Goal: Task Accomplishment & Management: Use online tool/utility

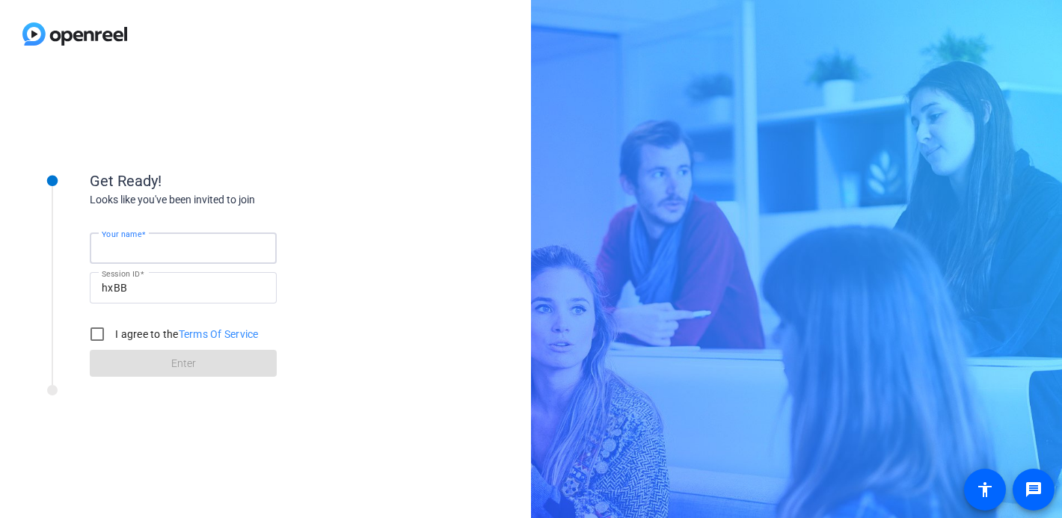
click at [196, 254] on input "Your name" at bounding box center [183, 248] width 163 height 18
type input "[PERSON_NAME]"
click at [126, 342] on div "I agree to the Terms Of Service" at bounding box center [170, 334] width 177 height 30
click at [92, 339] on input "I agree to the Terms Of Service" at bounding box center [97, 334] width 30 height 30
checkbox input "true"
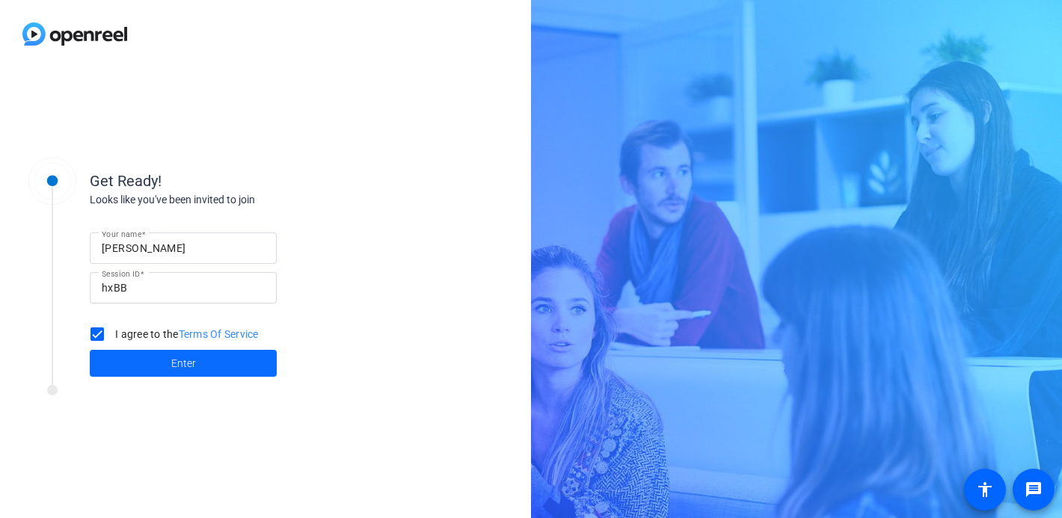
click at [129, 363] on span at bounding box center [183, 364] width 187 height 36
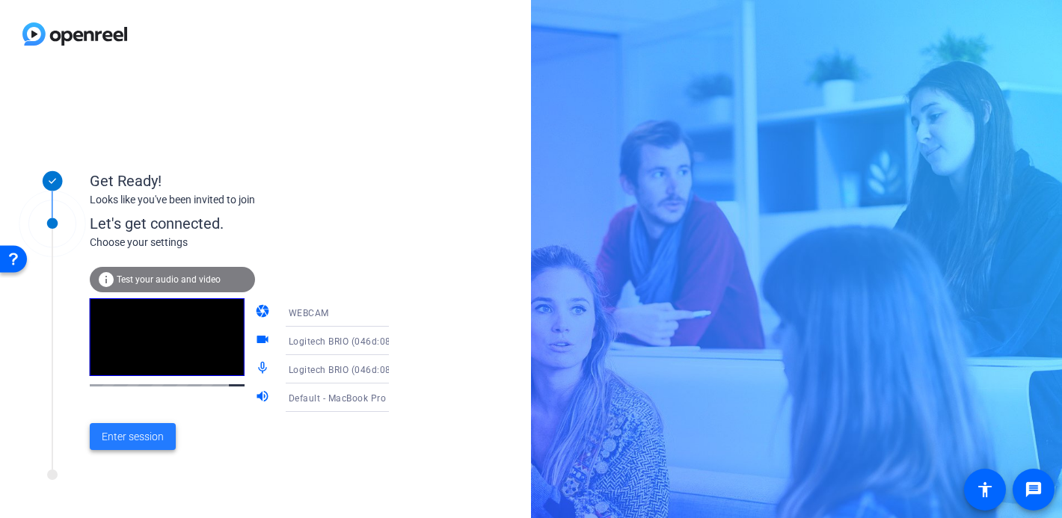
click at [135, 442] on span "Enter session" at bounding box center [133, 437] width 62 height 16
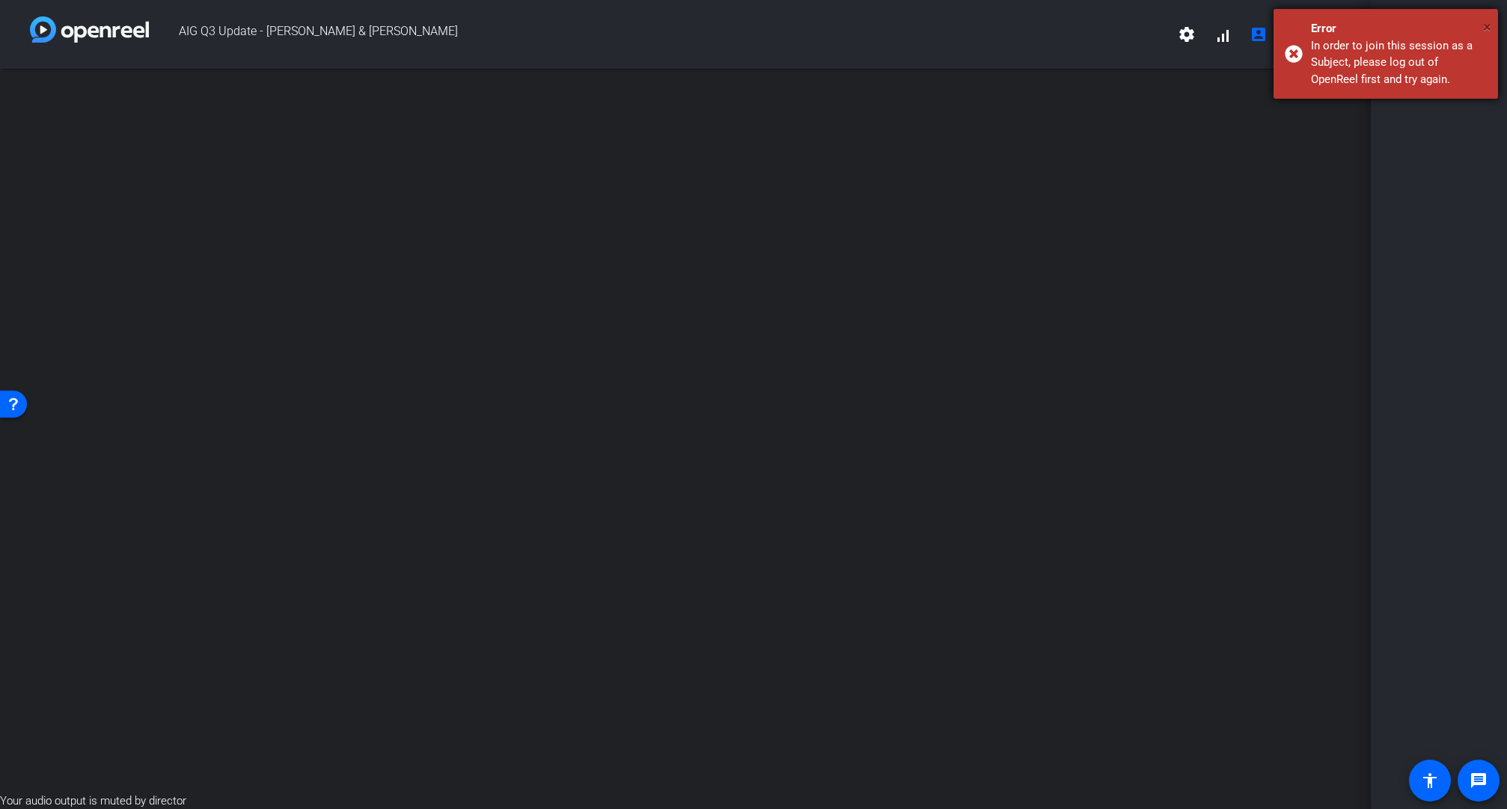
click at [1076, 26] on span "×" at bounding box center [1487, 27] width 8 height 18
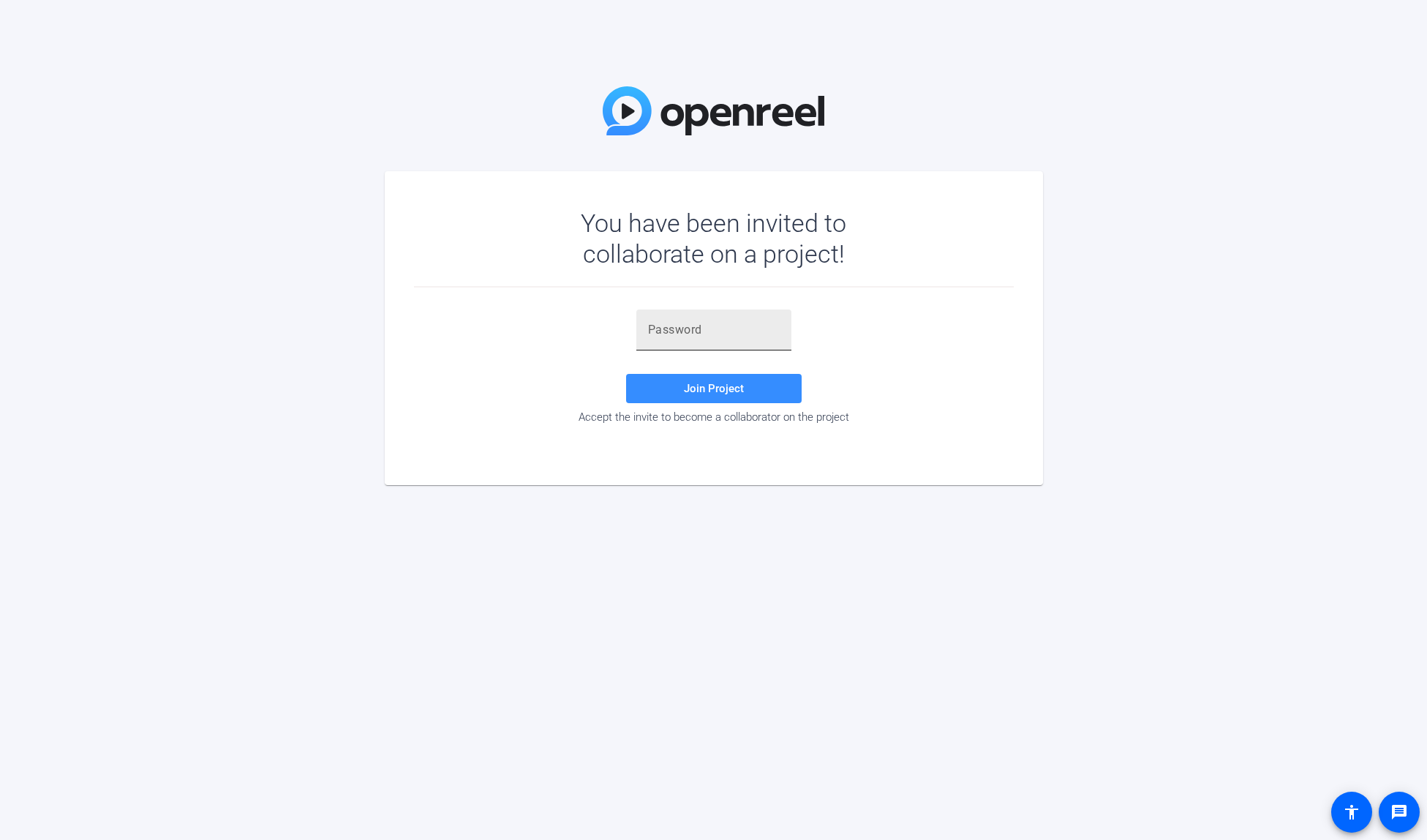
click at [741, 326] on input "text" at bounding box center [714, 330] width 132 height 18
click at [720, 335] on input "text" at bounding box center [714, 330] width 132 height 18
click at [694, 347] on div at bounding box center [714, 330] width 132 height 41
click at [711, 334] on input "text" at bounding box center [714, 330] width 132 height 18
type input "$ISSs^"
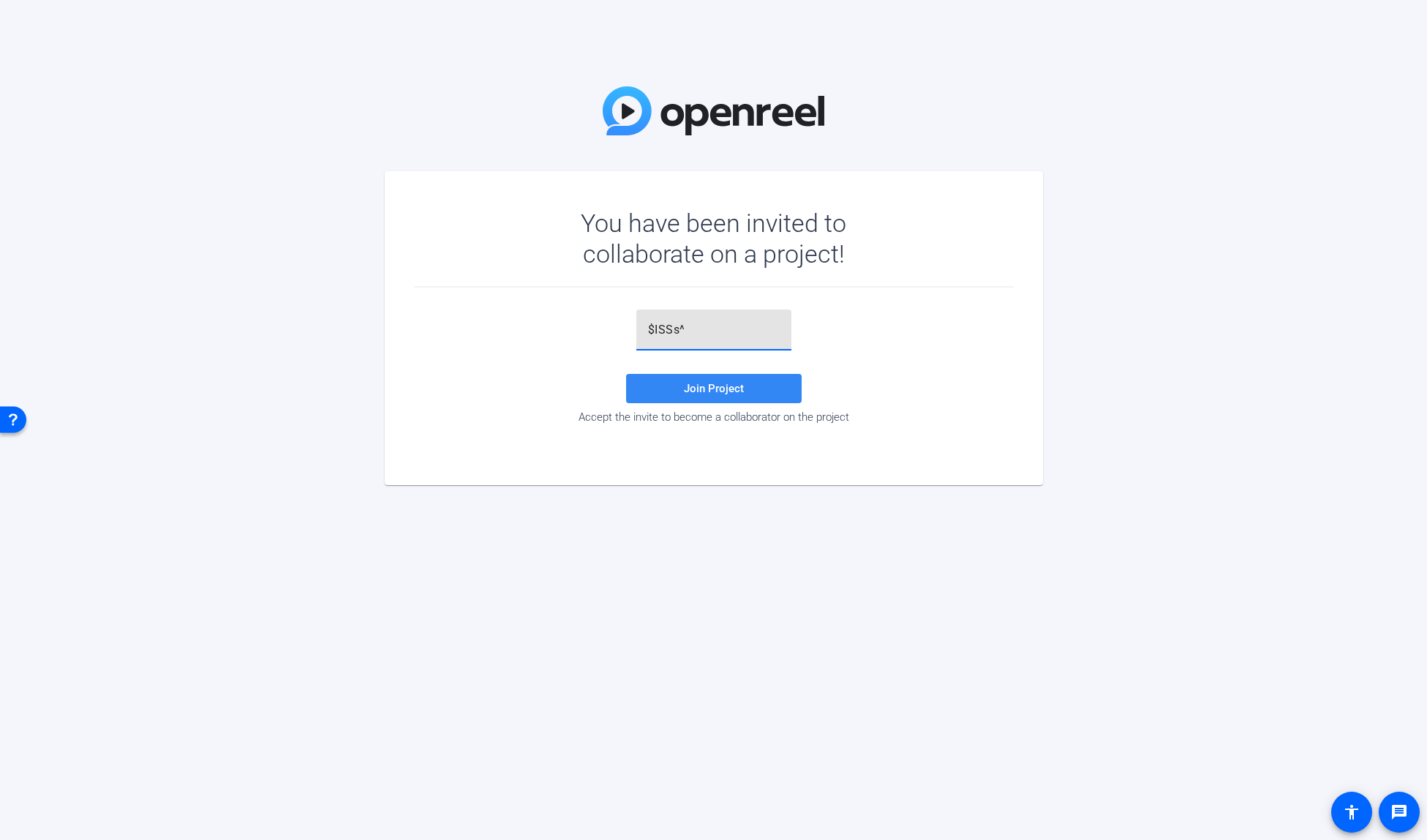
click at [762, 390] on span at bounding box center [714, 388] width 176 height 35
click at [731, 331] on input "$ISSs^" at bounding box center [714, 330] width 132 height 18
click at [708, 389] on span "Join Project" at bounding box center [713, 387] width 60 height 13
click at [678, 330] on input "$ISSs^" at bounding box center [714, 330] width 132 height 18
drag, startPoint x: 691, startPoint y: 329, endPoint x: 623, endPoint y: 325, distance: 68.1
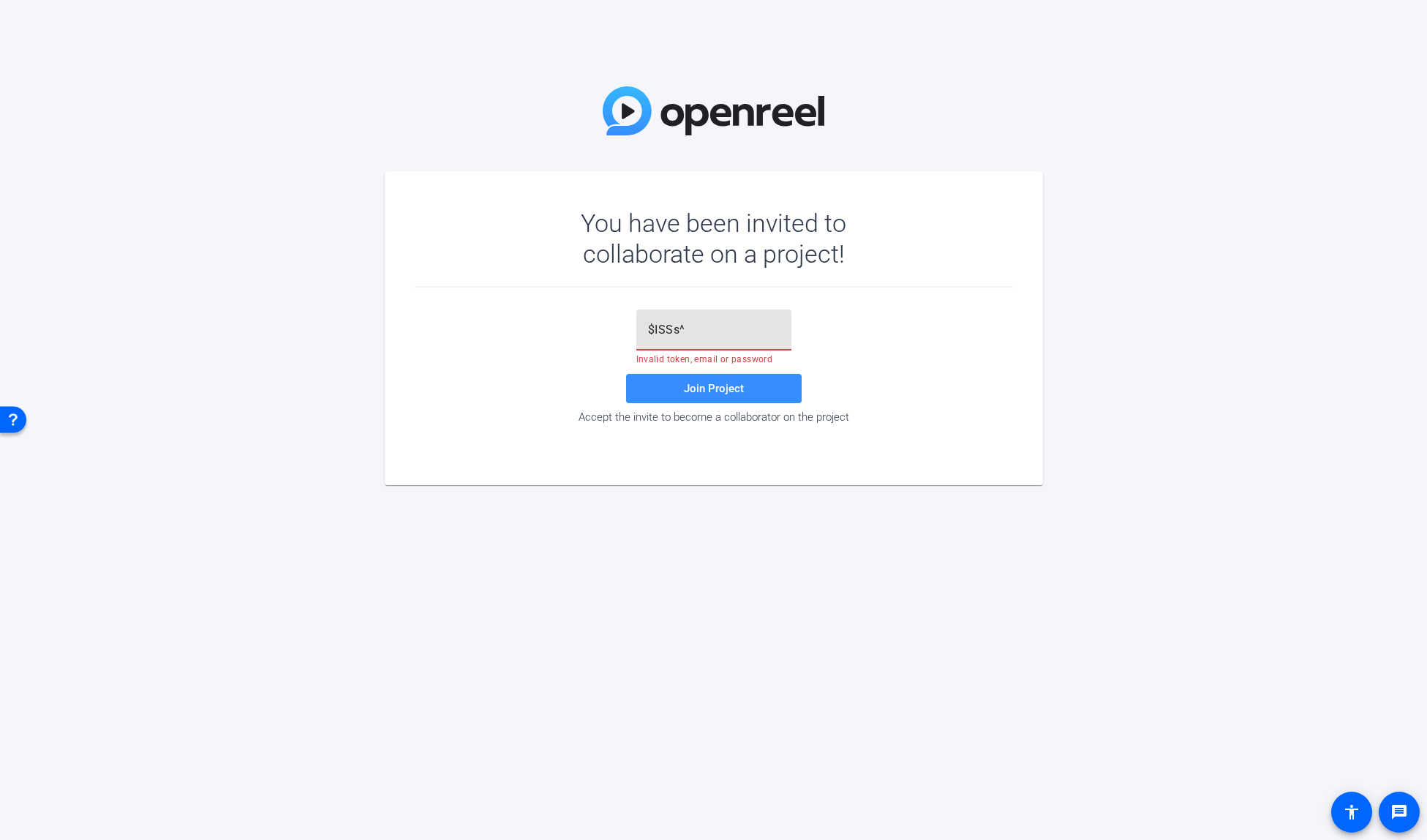
click at [623, 325] on div "$ISSs^ Invalid token, email or password Join Project Accept the invite to becom…" at bounding box center [713, 366] width 600 height 114
type input "%"
type input "^"
type input "$ISSs^"
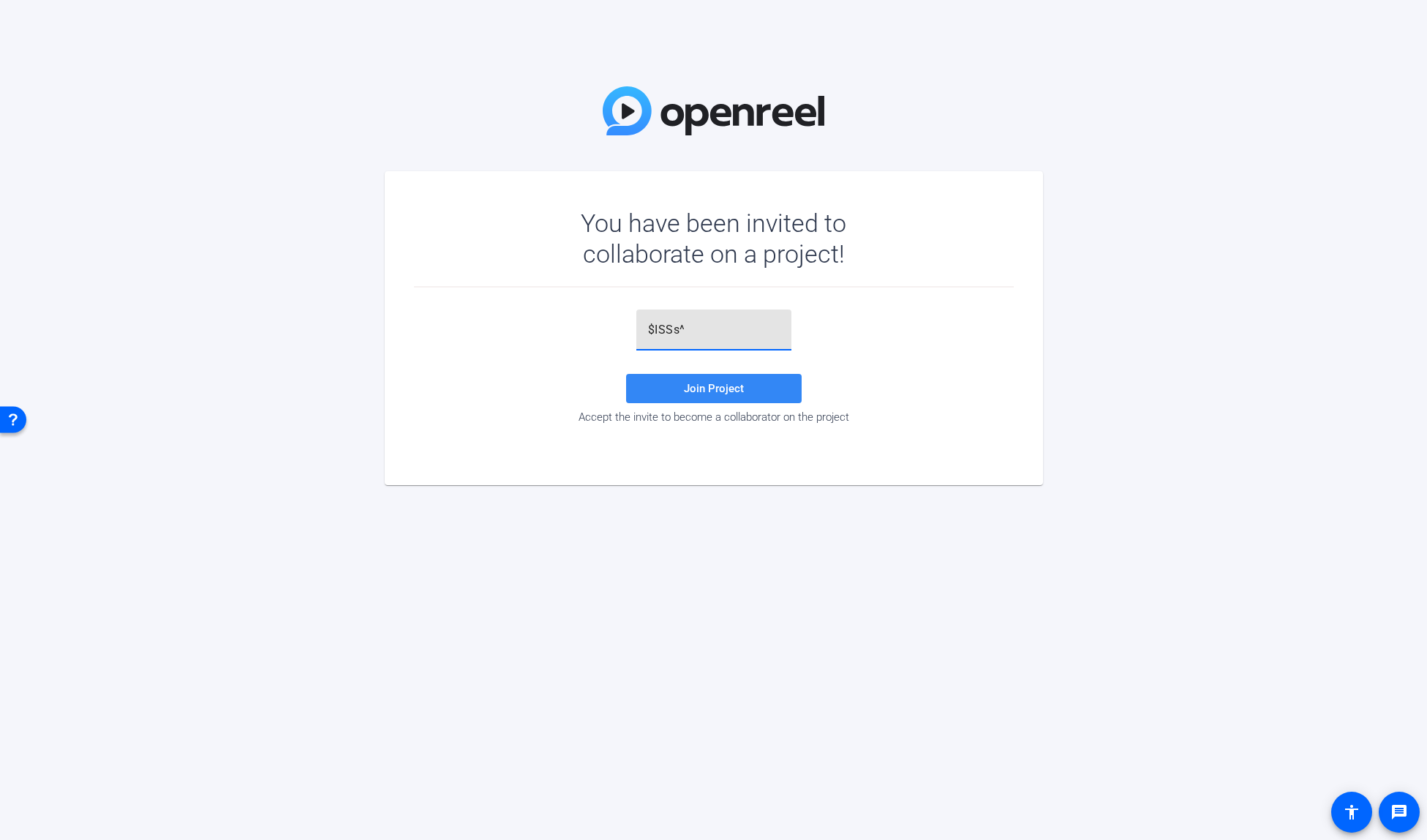
click at [708, 383] on span "Join Project" at bounding box center [713, 387] width 60 height 13
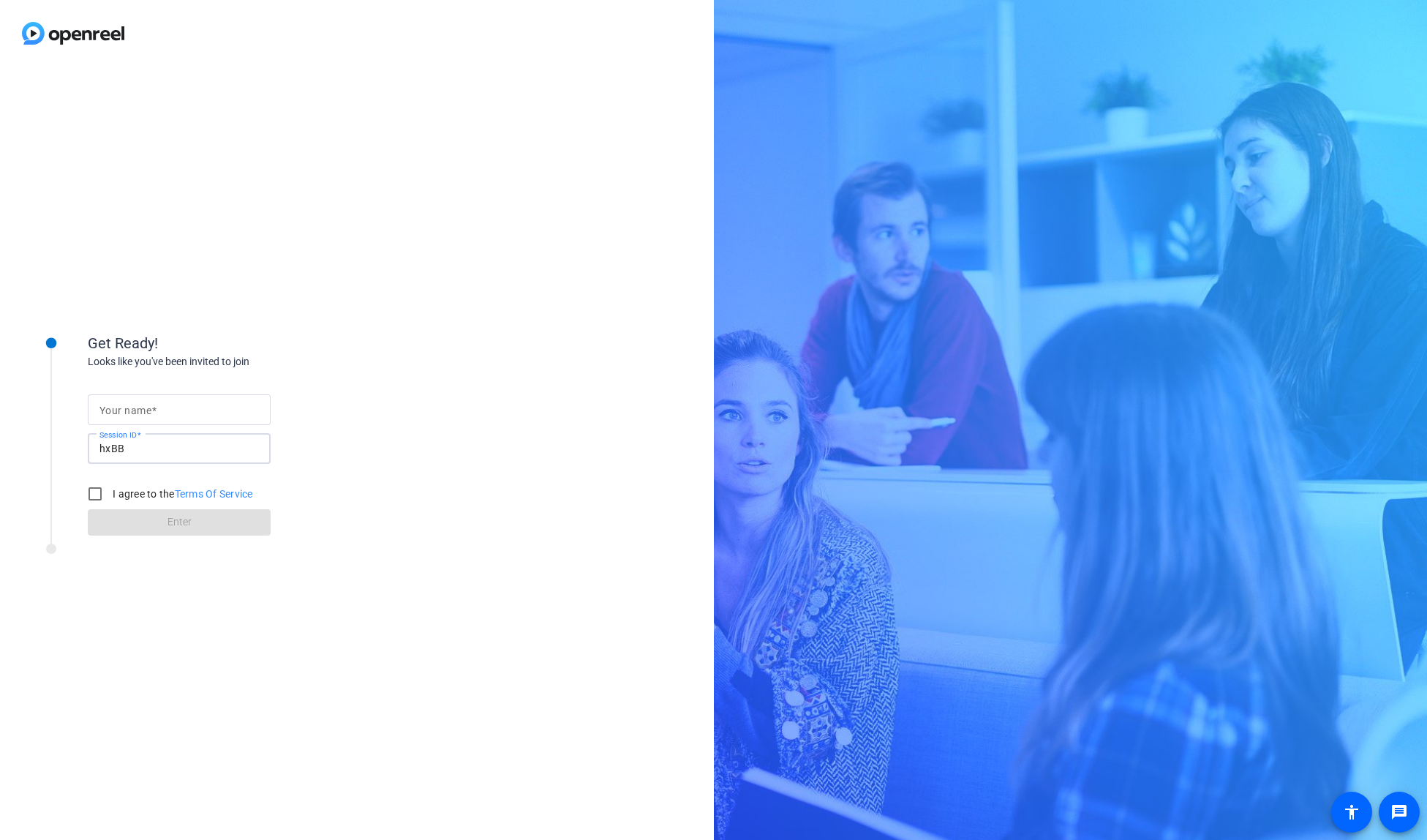
click at [181, 451] on input "hxBB" at bounding box center [179, 449] width 159 height 18
drag, startPoint x: 181, startPoint y: 451, endPoint x: 57, endPoint y: 440, distance: 124.5
click at [57, 440] on div "Get Ready! Looks like you've been invited to join Your name Session ID hxBB I a…" at bounding box center [198, 424] width 366 height 237
click at [167, 422] on div at bounding box center [179, 409] width 159 height 30
click at [186, 410] on input "Your name" at bounding box center [179, 410] width 159 height 18
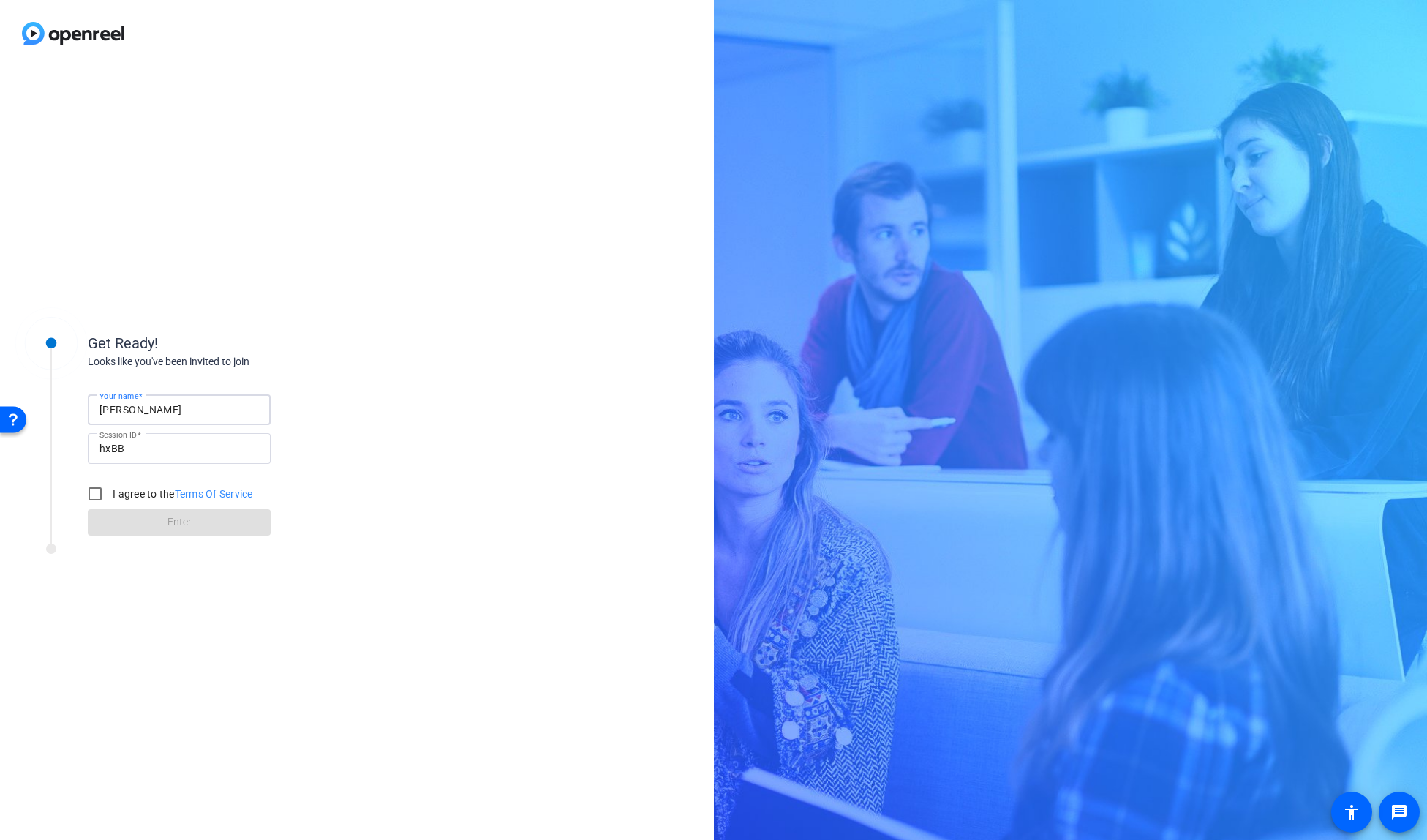
type input "[PERSON_NAME]"
click at [188, 453] on input "hxBB" at bounding box center [179, 449] width 159 height 18
click at [125, 500] on label "I agree to the Terms Of Service" at bounding box center [181, 493] width 144 height 15
click at [110, 500] on input "I agree to the Terms Of Service" at bounding box center [95, 494] width 29 height 29
checkbox input "true"
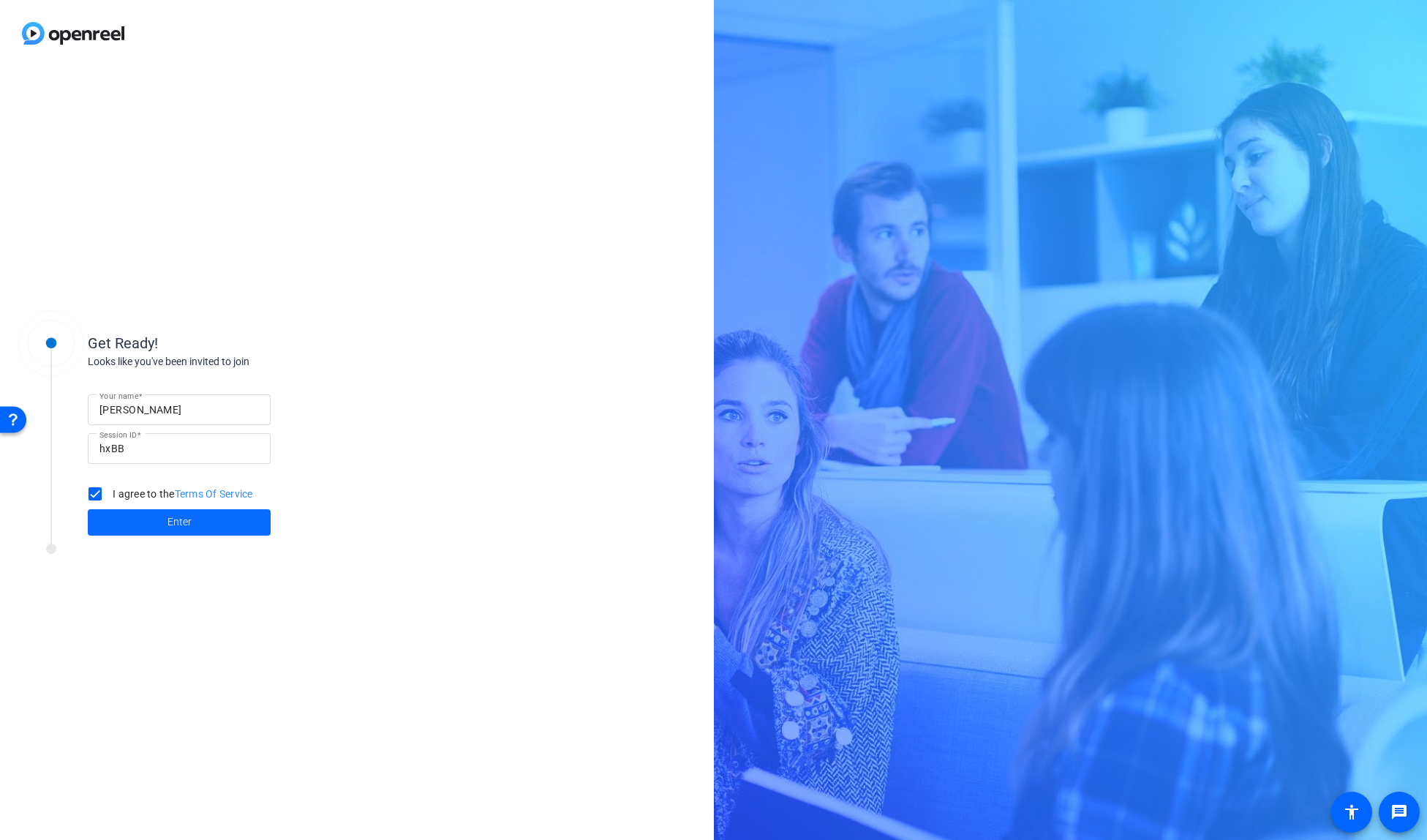
click at [156, 521] on span at bounding box center [179, 522] width 183 height 35
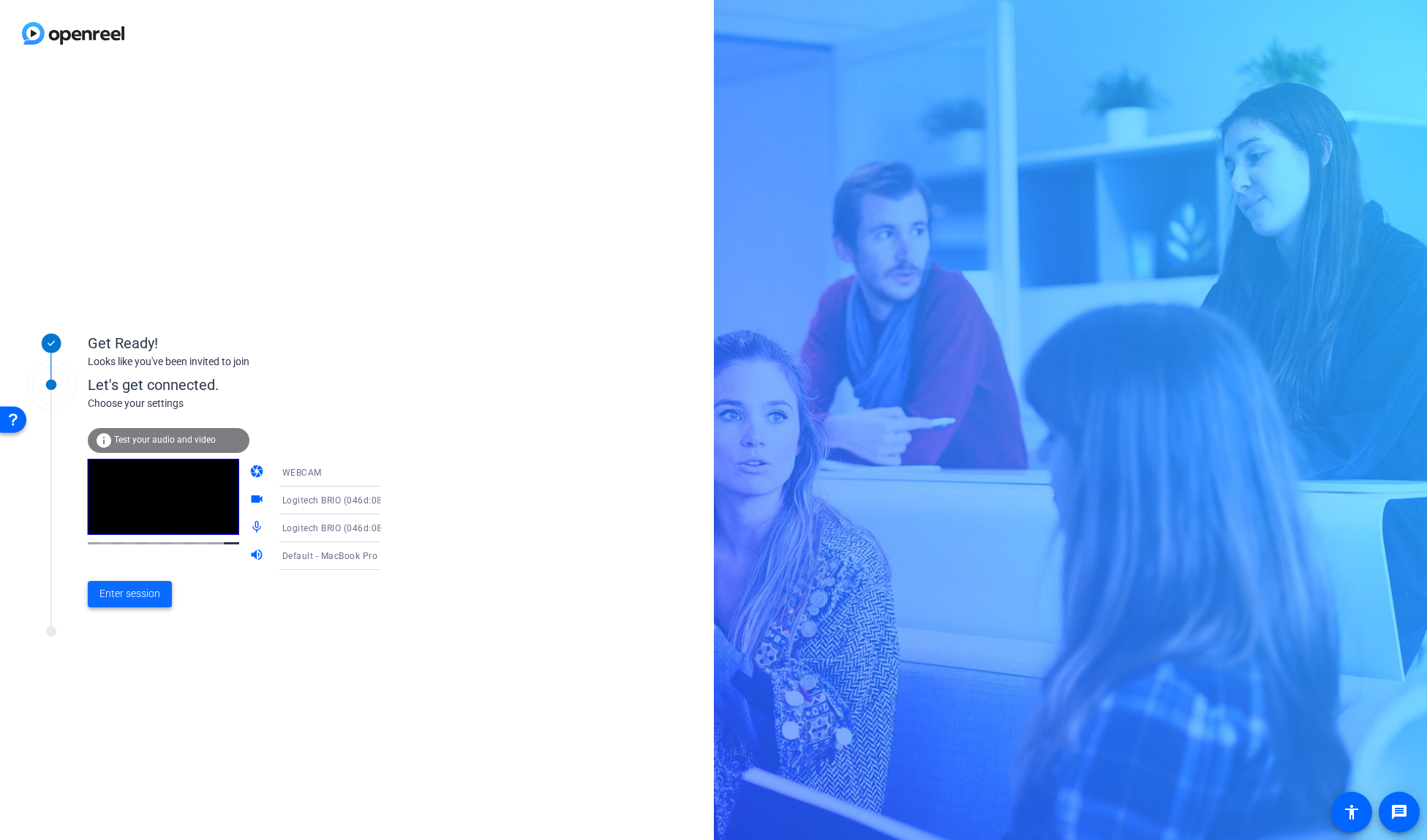
click at [139, 591] on span "Enter session" at bounding box center [130, 594] width 61 height 16
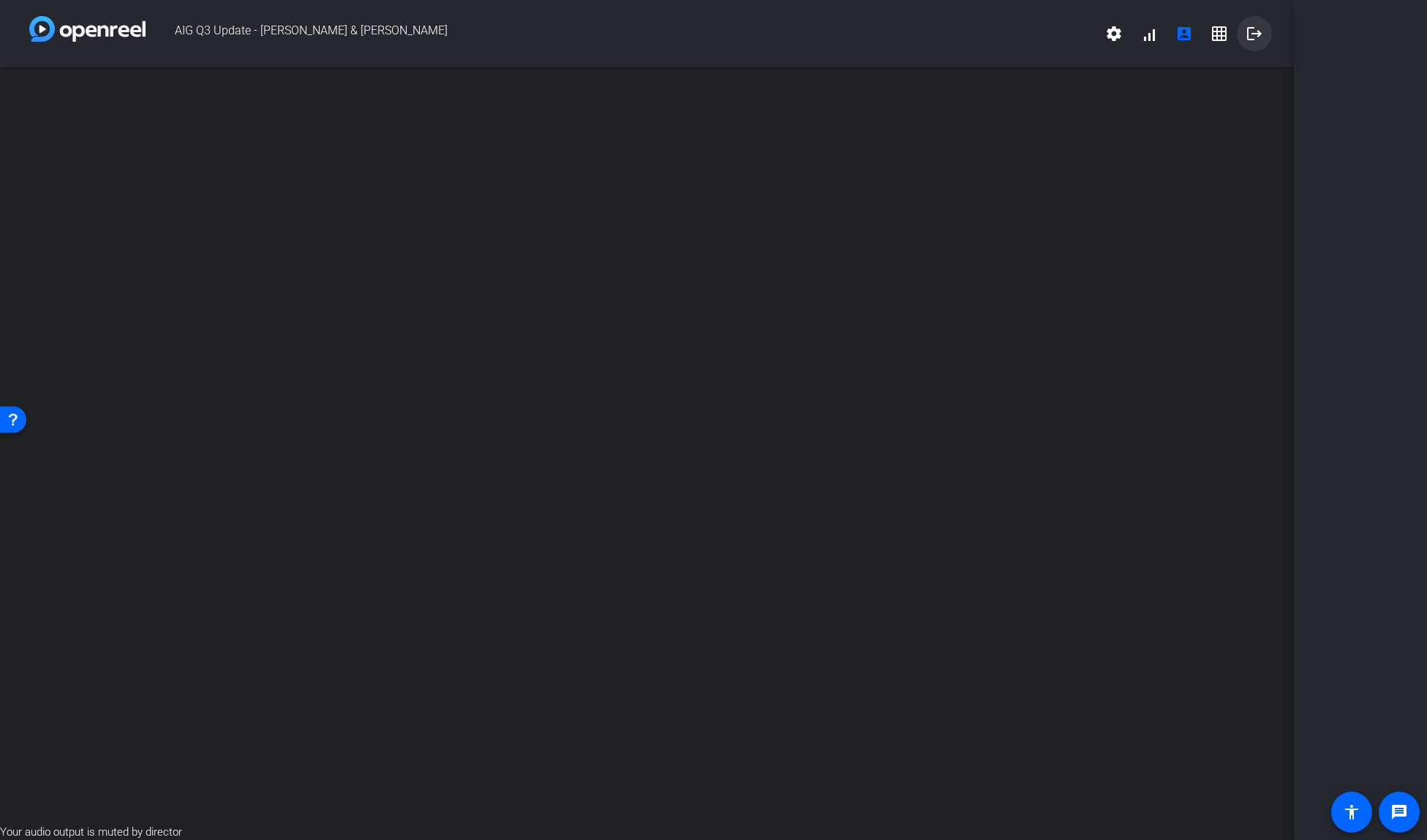
click at [1258, 31] on mat-icon "logout" at bounding box center [1255, 33] width 18 height 18
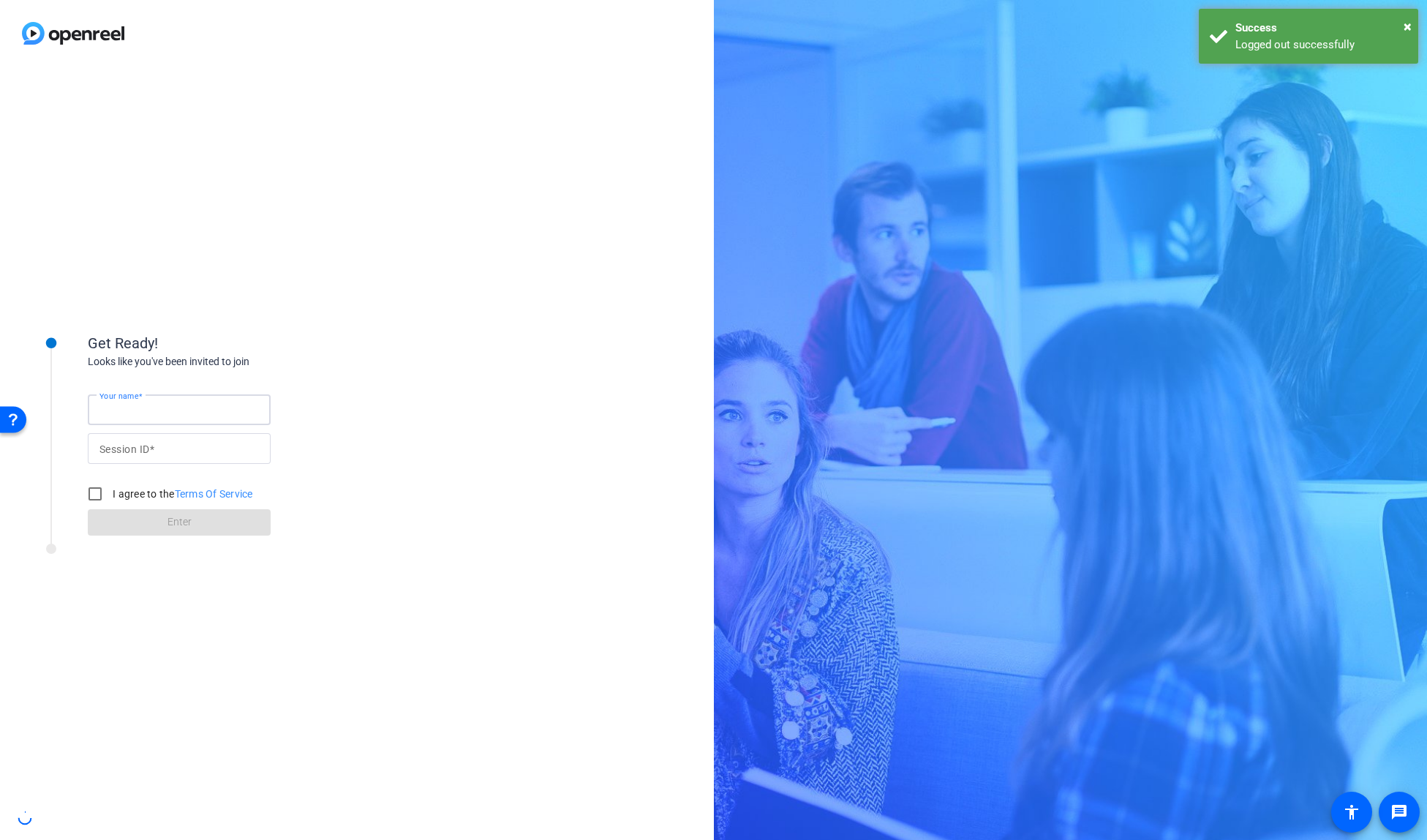
click at [189, 411] on input "Your name" at bounding box center [179, 410] width 159 height 18
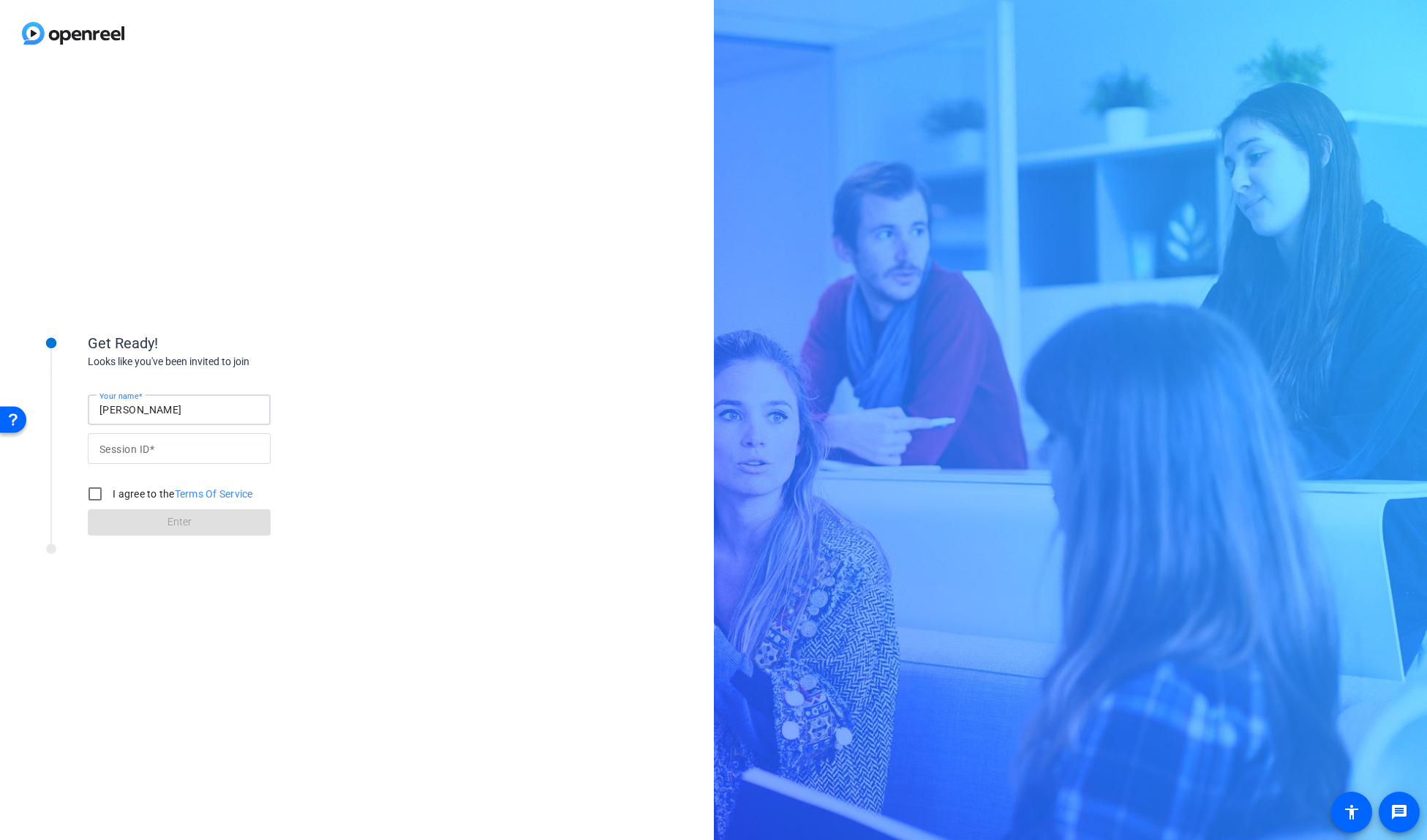
type input "[PERSON_NAME]"
click at [131, 439] on div "Session ID" at bounding box center [179, 448] width 159 height 30
type input "hxBB"
click at [92, 492] on input "I agree to the Terms Of Service" at bounding box center [95, 494] width 29 height 29
checkbox input "true"
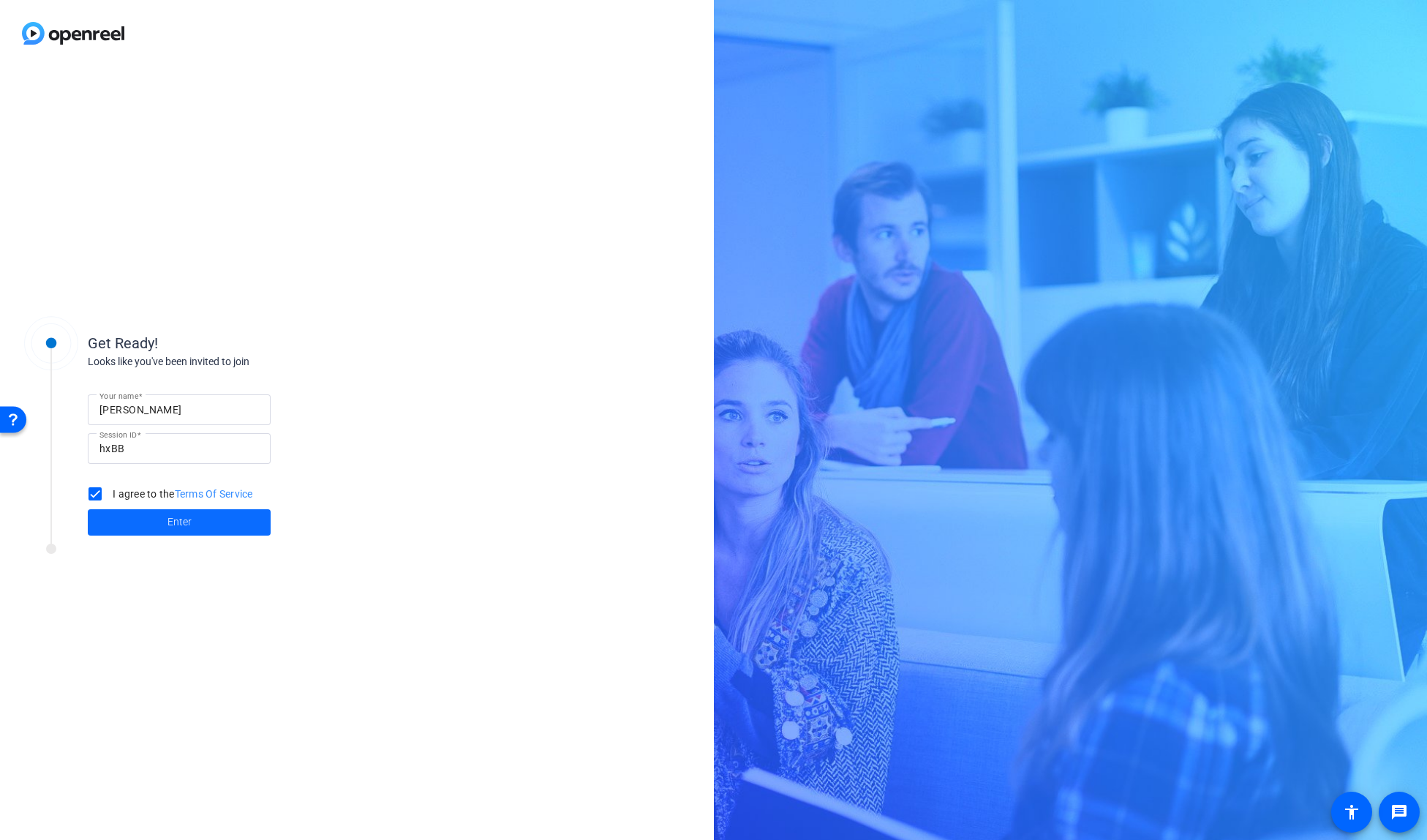
click at [138, 512] on span at bounding box center [179, 522] width 183 height 35
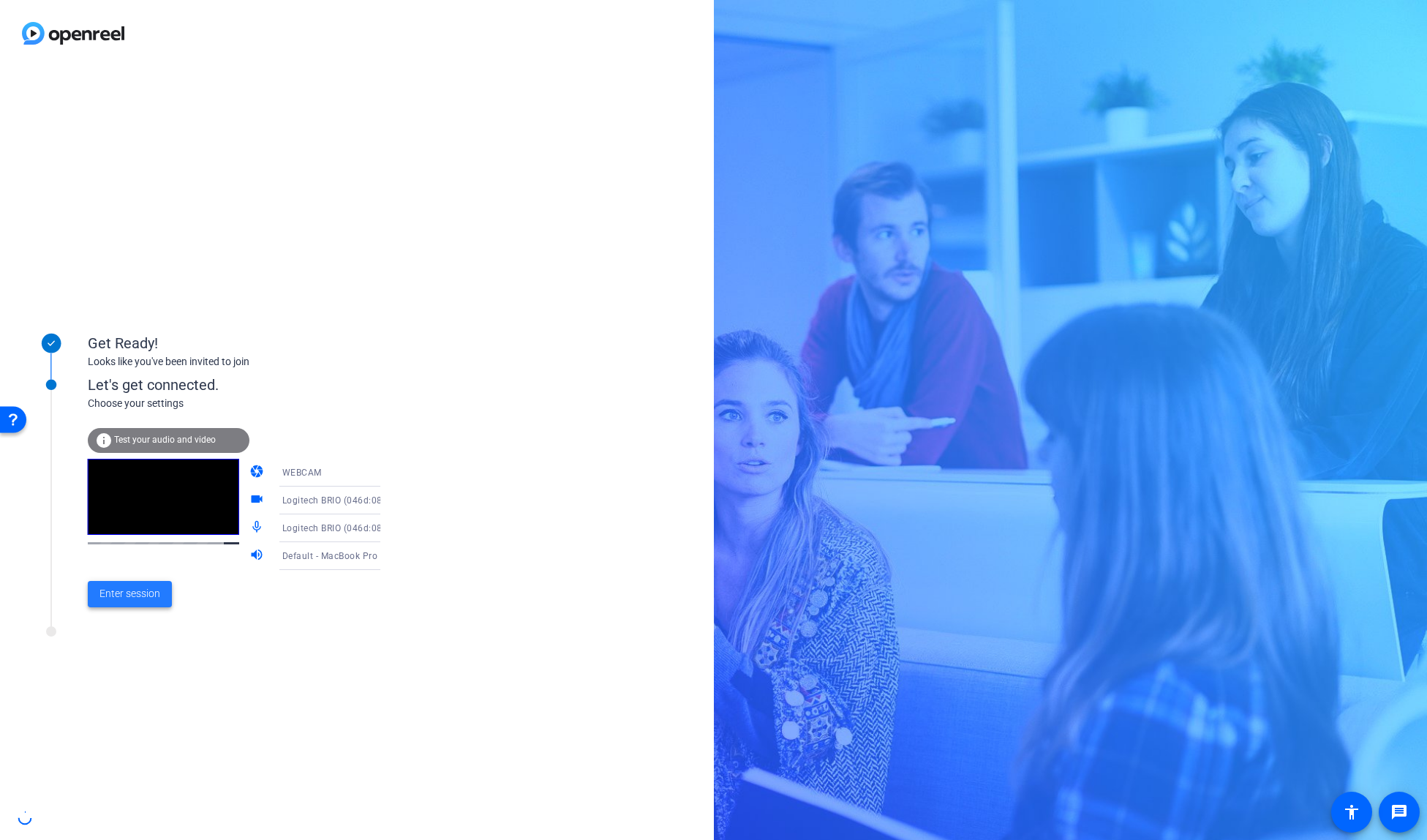
click at [131, 594] on span "Enter session" at bounding box center [130, 594] width 61 height 16
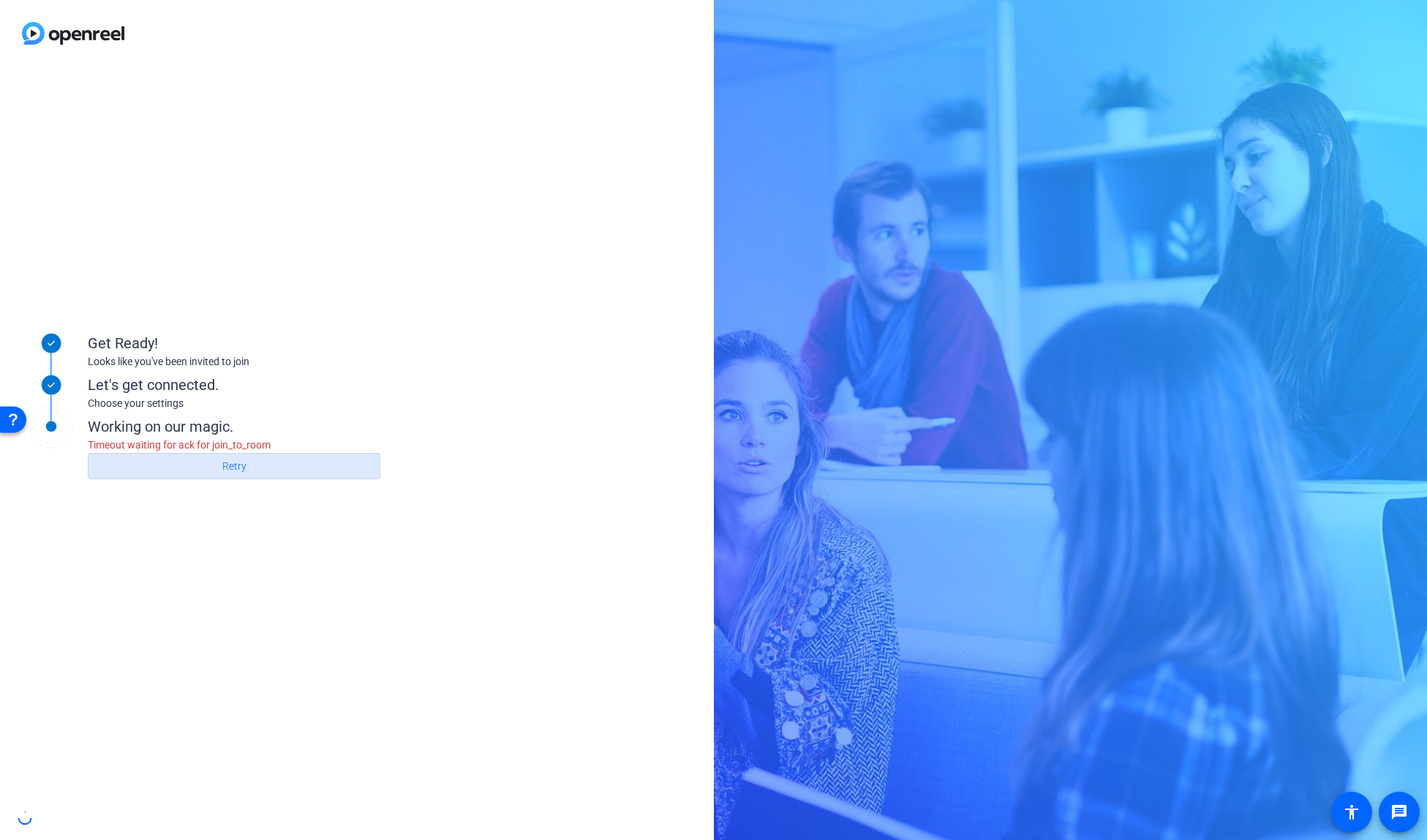
click at [246, 464] on span at bounding box center [235, 466] width 291 height 35
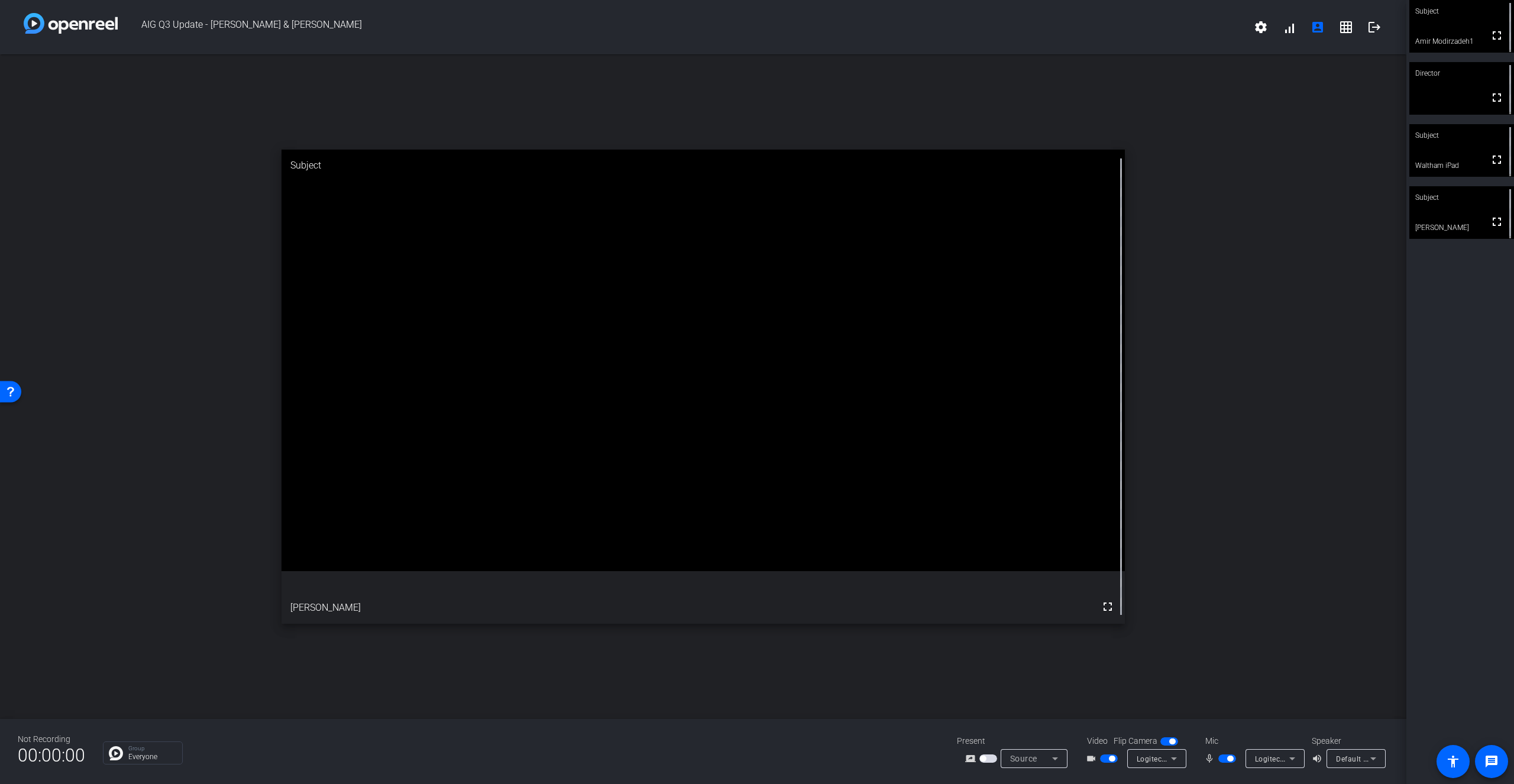
click at [1153, 678] on span "button" at bounding box center [1227, 759] width 17 height 8
click at [1153, 678] on span "button" at bounding box center [1229, 758] width 6 height 6
click at [1107, 678] on span "button" at bounding box center [1108, 759] width 17 height 8
click at [1153, 678] on span "button" at bounding box center [1227, 759] width 17 height 8
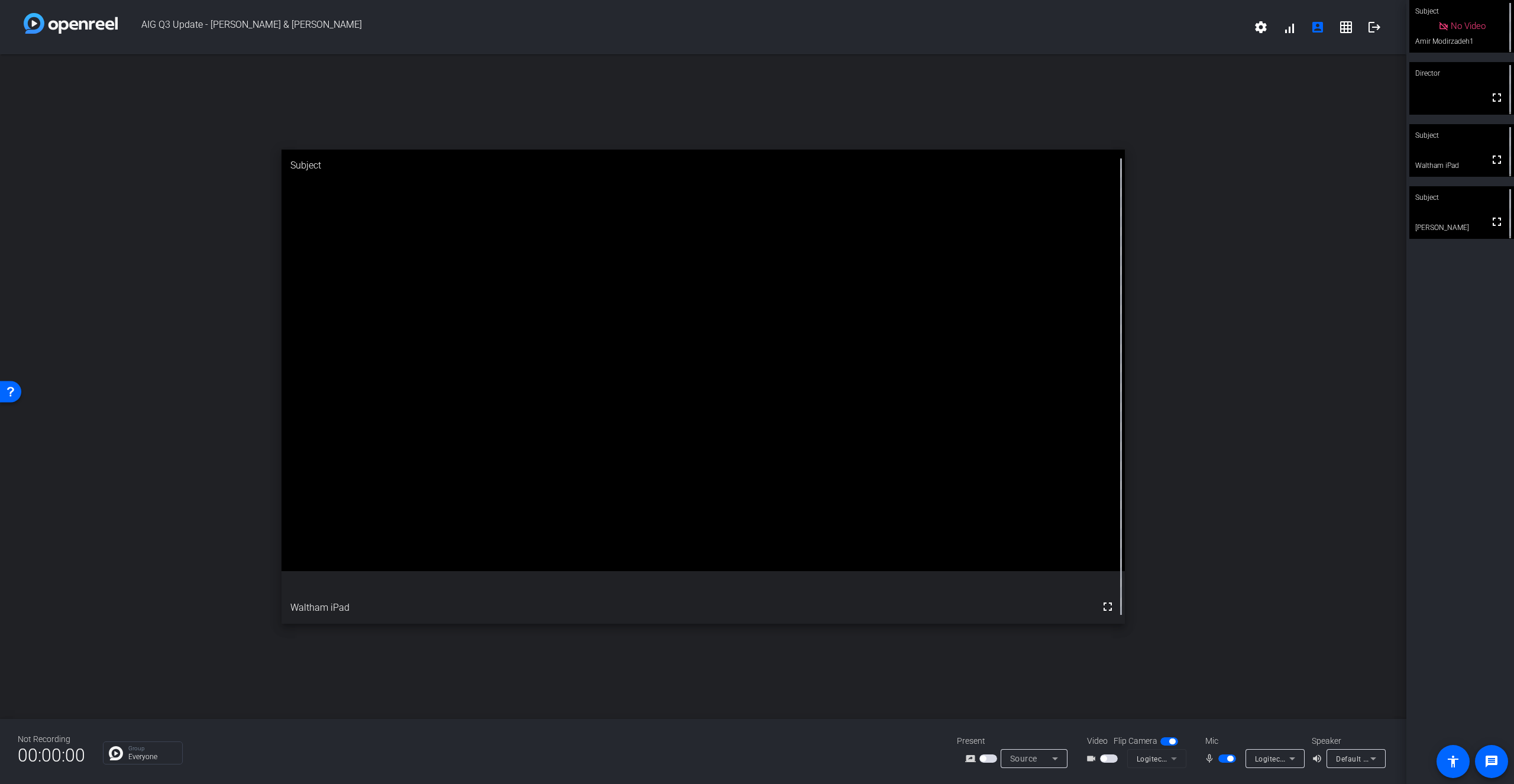
click at [1153, 678] on span "button" at bounding box center [1229, 758] width 6 height 6
click at [1153, 678] on span "button" at bounding box center [1227, 759] width 17 height 8
drag, startPoint x: 1218, startPoint y: 757, endPoint x: 1226, endPoint y: 755, distance: 8.2
click at [1153, 678] on span "button" at bounding box center [1227, 759] width 17 height 8
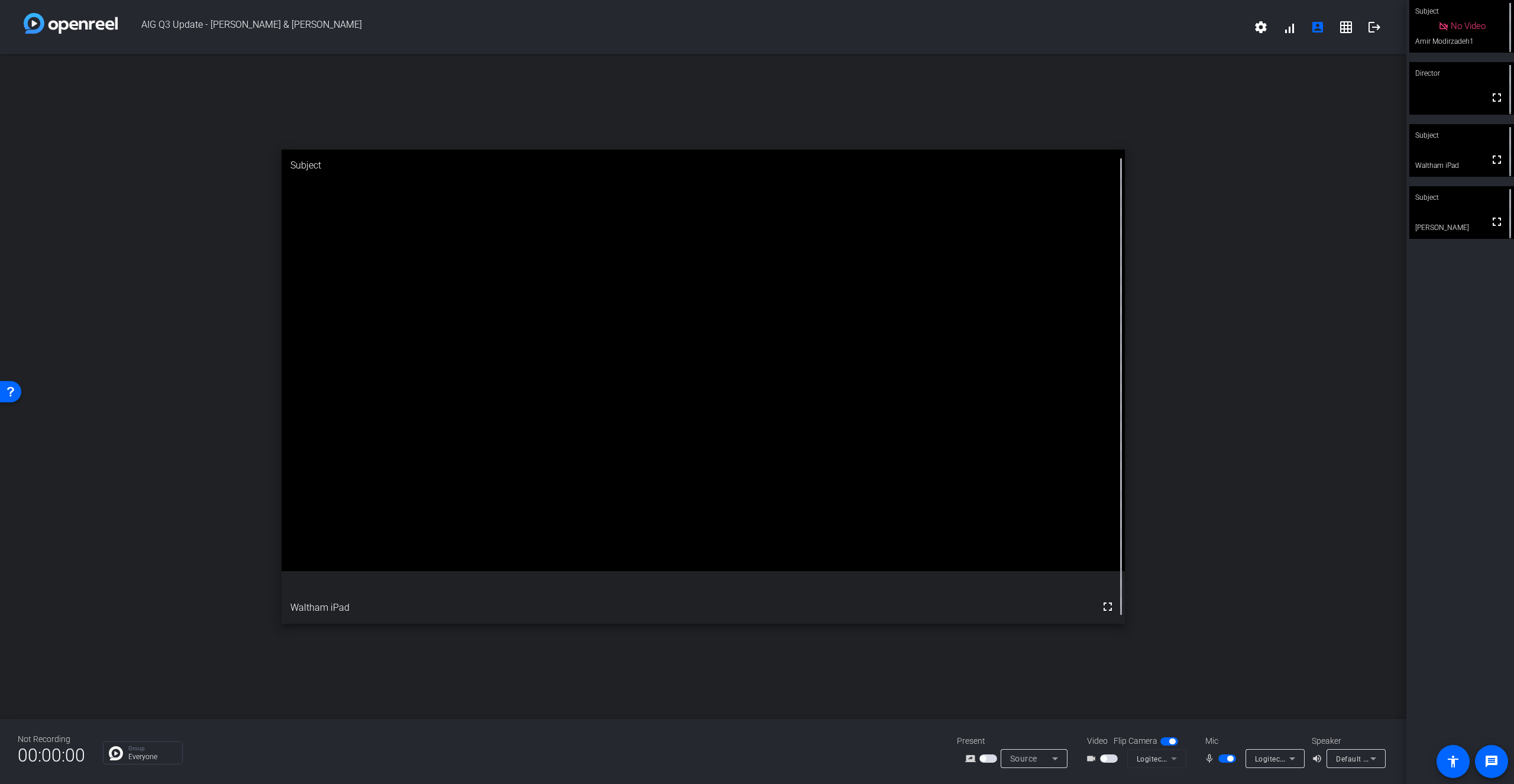
click at [1153, 678] on span "button" at bounding box center [1227, 759] width 17 height 8
click at [1153, 678] on span "button" at bounding box center [1221, 758] width 6 height 6
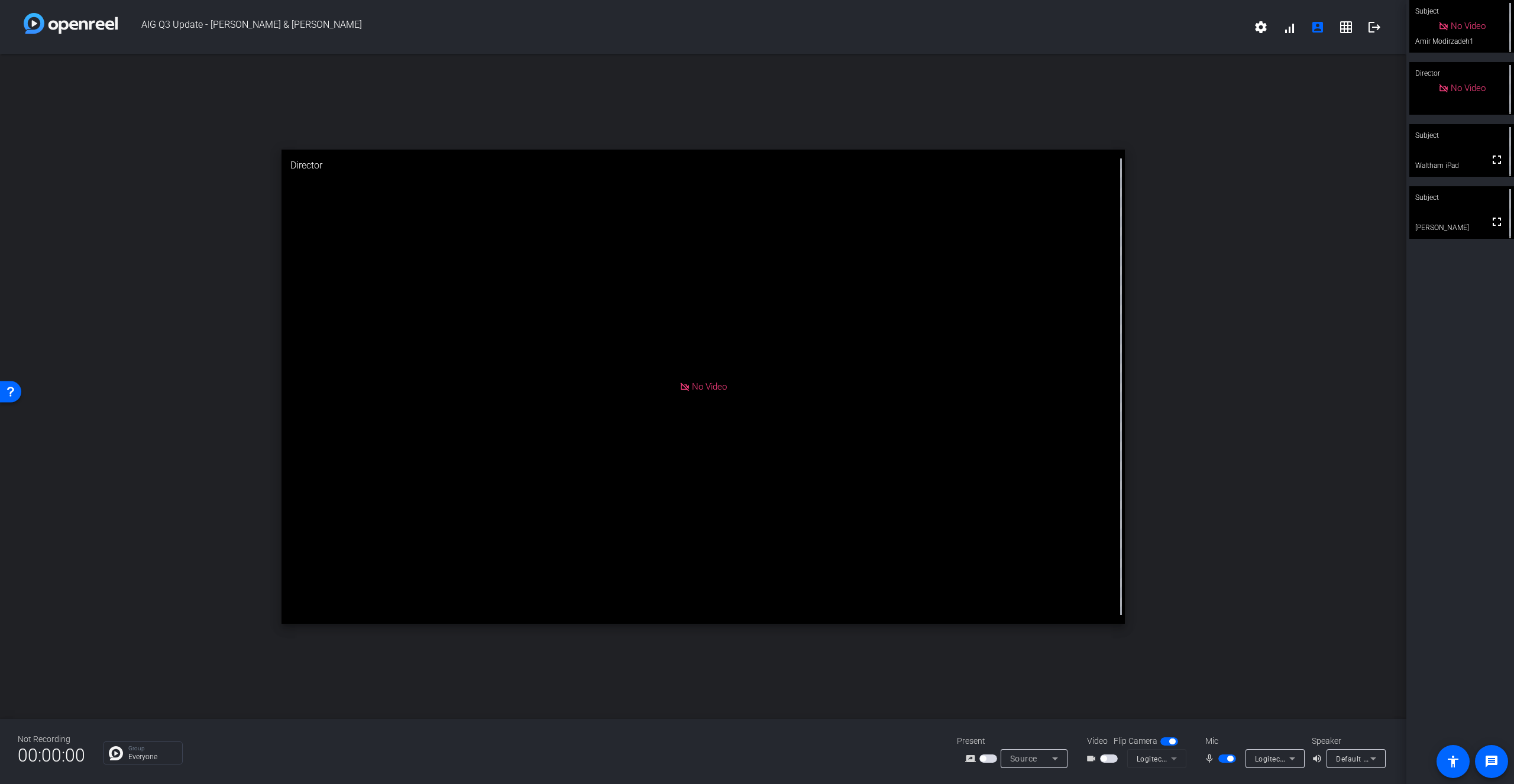
click at [1153, 678] on span "button" at bounding box center [1229, 758] width 6 height 6
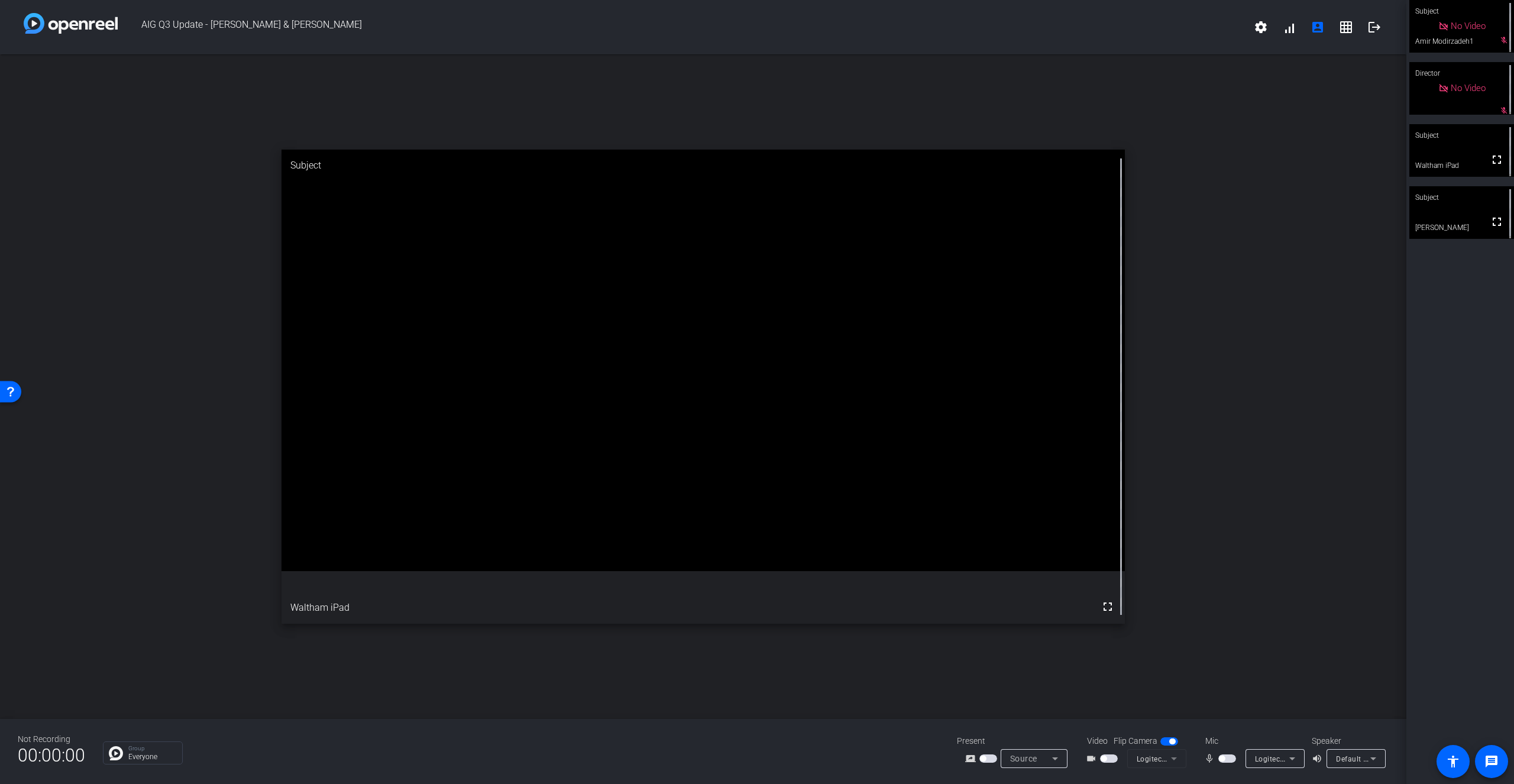
click at [1153, 678] on span "button" at bounding box center [1227, 759] width 17 height 8
click at [1153, 678] on mat-slide-toggle at bounding box center [1228, 759] width 20 height 13
click at [1153, 678] on span "button" at bounding box center [1229, 758] width 6 height 6
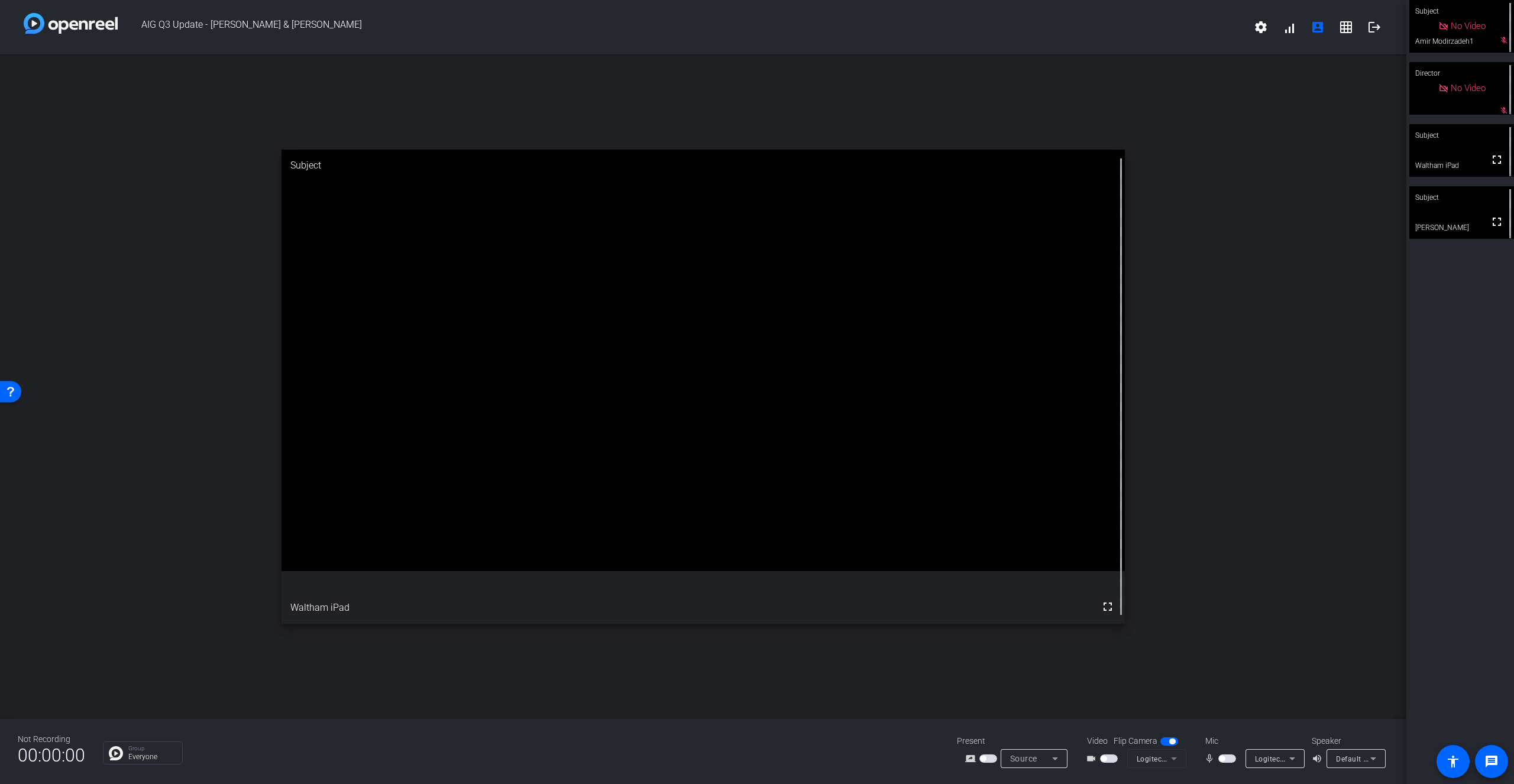
click at [1153, 678] on span "button" at bounding box center [1227, 759] width 17 height 8
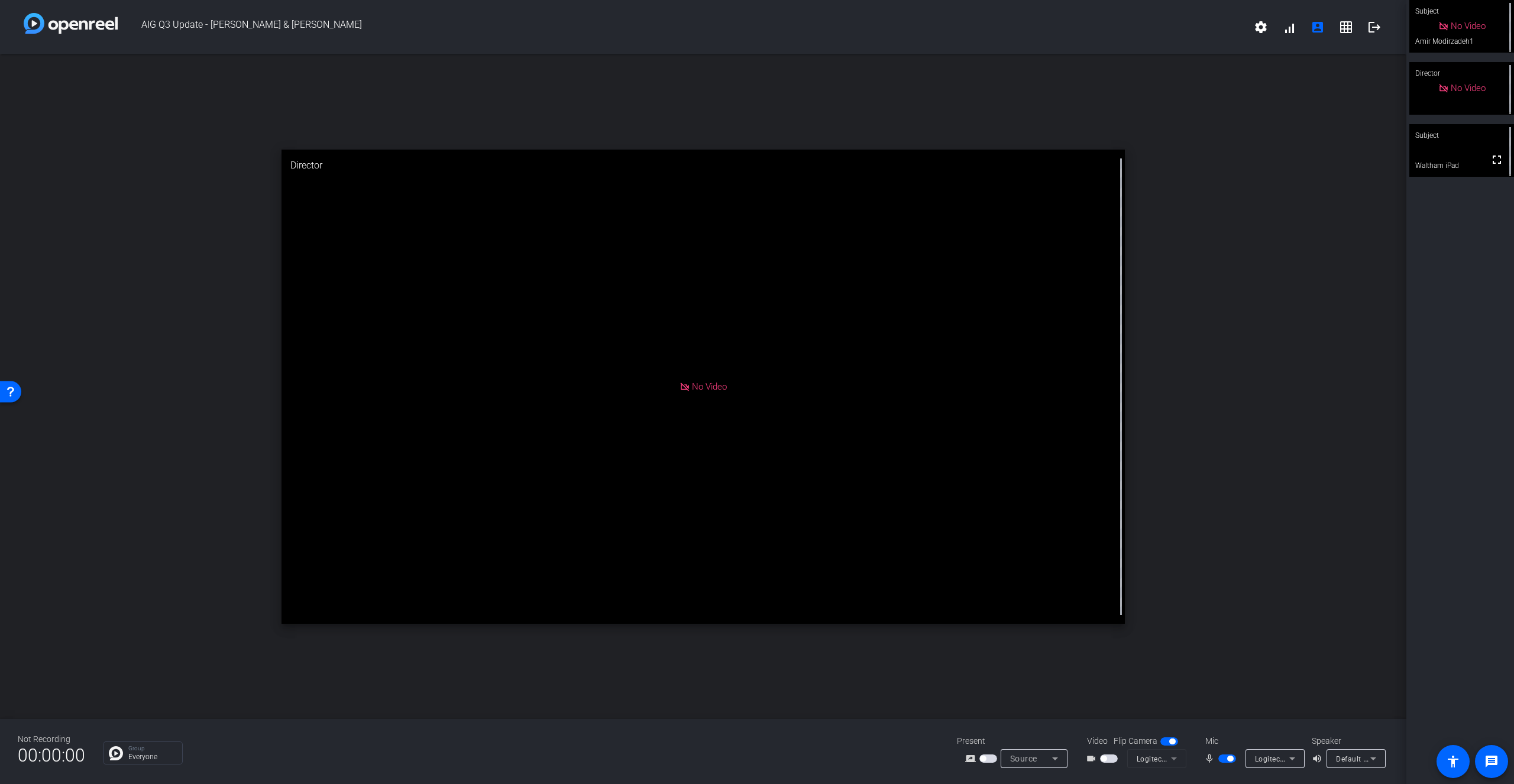
click at [1153, 678] on span "button" at bounding box center [1229, 758] width 6 height 6
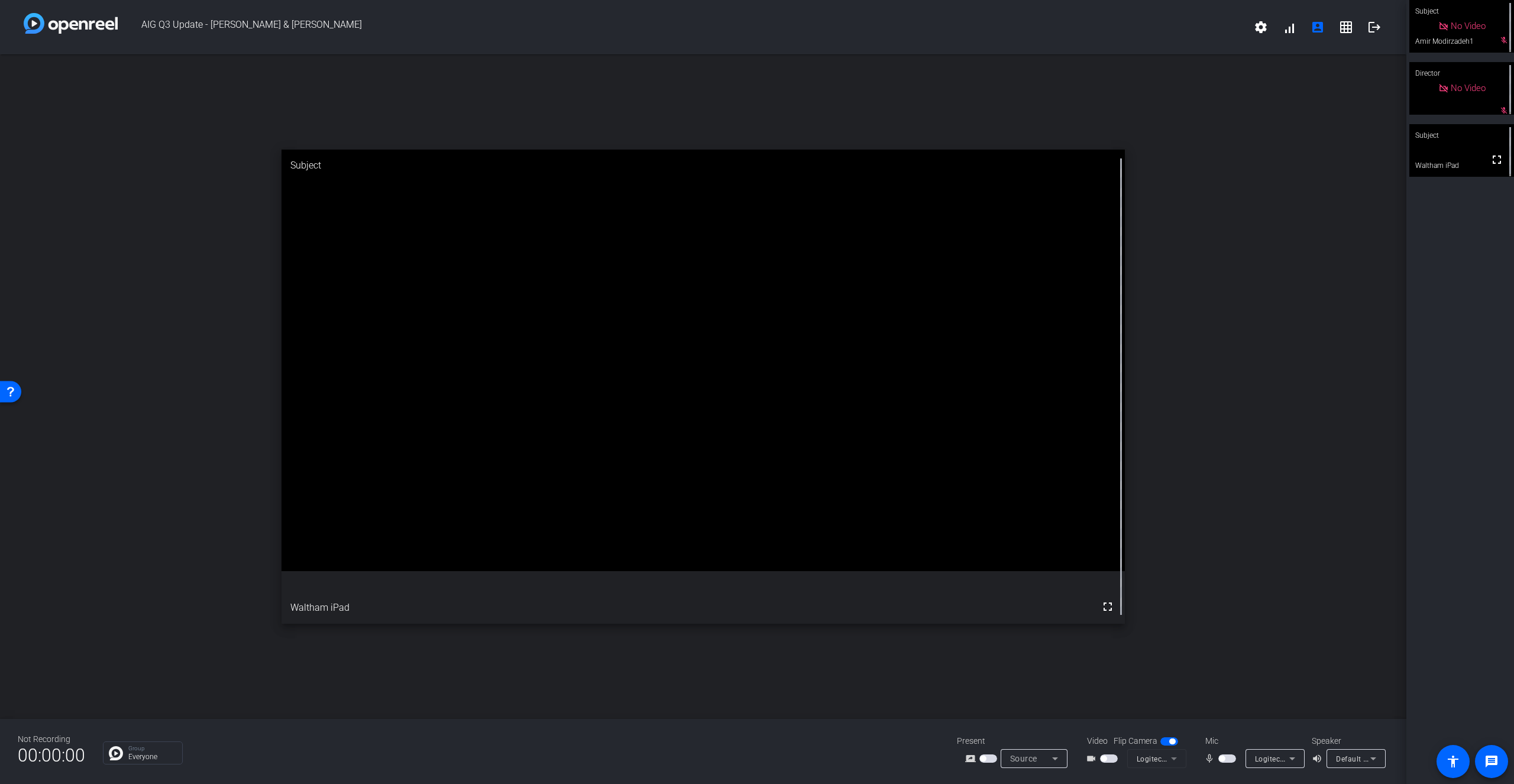
click at [1112, 678] on span "button" at bounding box center [1108, 759] width 17 height 8
click at [1153, 678] on span "button" at bounding box center [1227, 759] width 17 height 8
